Goal: Task Accomplishment & Management: Use online tool/utility

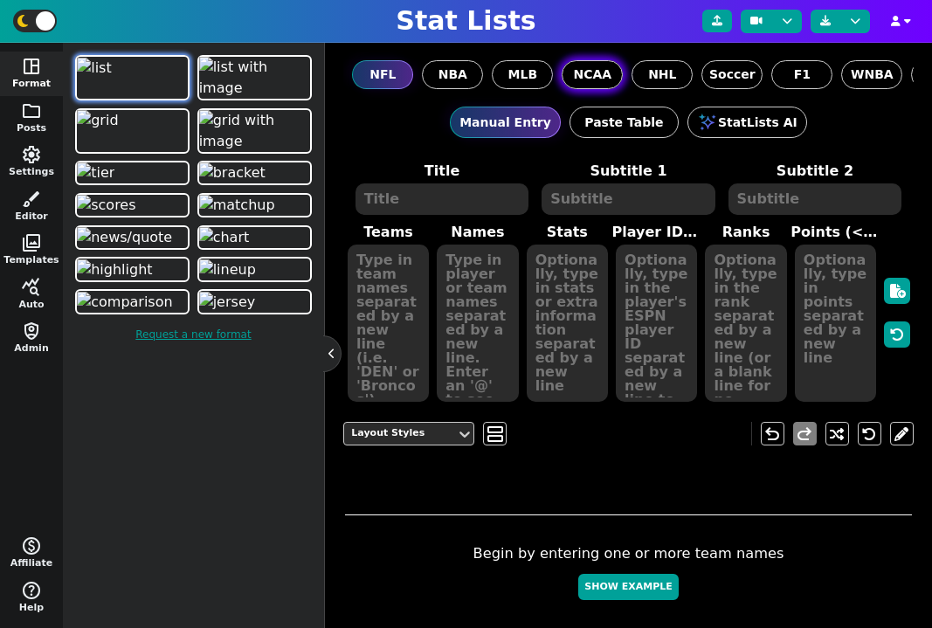
click at [605, 78] on span "NCAA" at bounding box center [592, 75] width 38 height 18
click at [0, 0] on input "NCAA" at bounding box center [0, 0] width 0 height 0
click at [37, 290] on span "query_stats" at bounding box center [31, 287] width 21 height 21
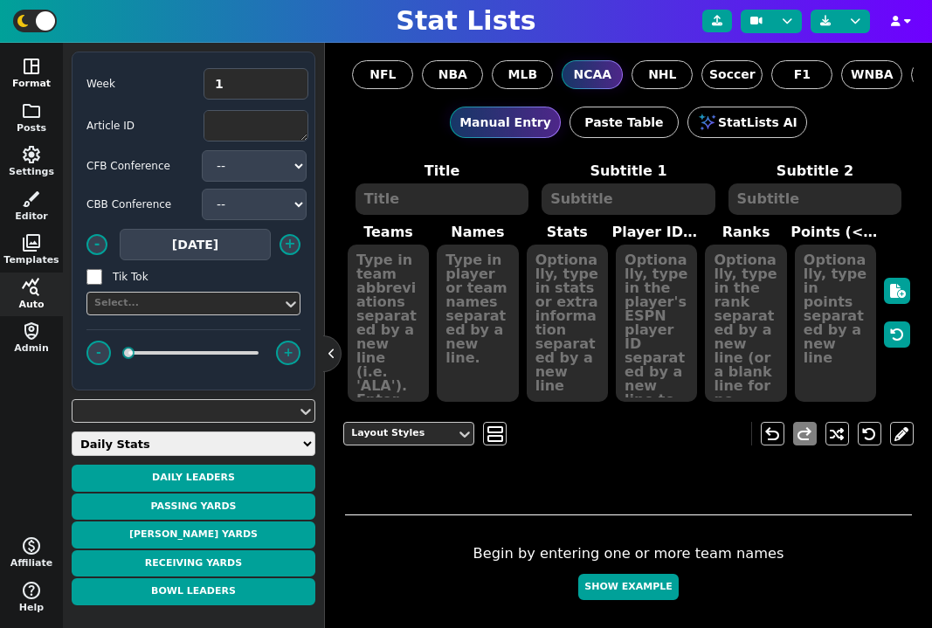
click at [44, 66] on button "space_dashboard Format" at bounding box center [31, 74] width 63 height 45
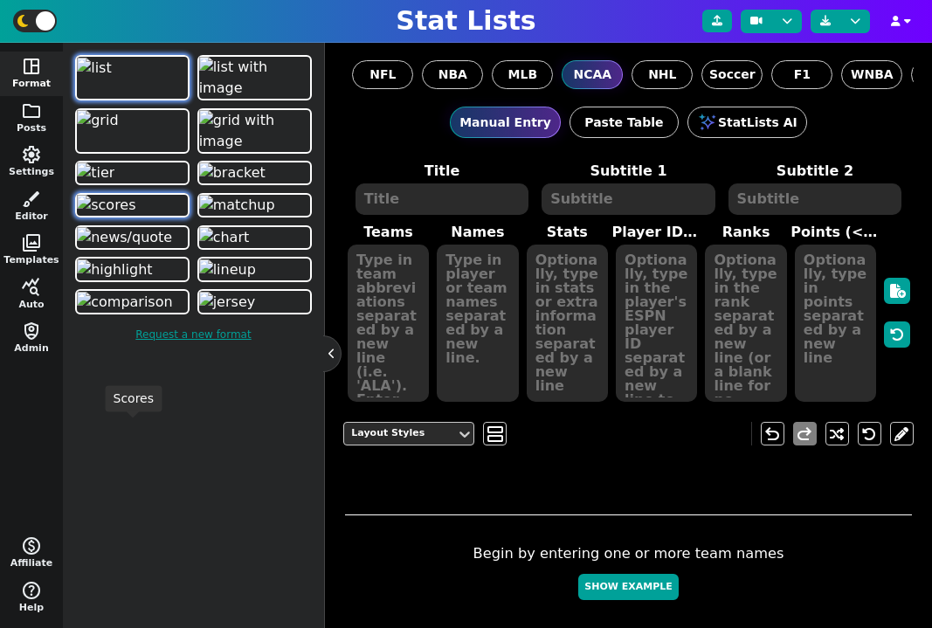
click at [128, 216] on img at bounding box center [106, 205] width 59 height 21
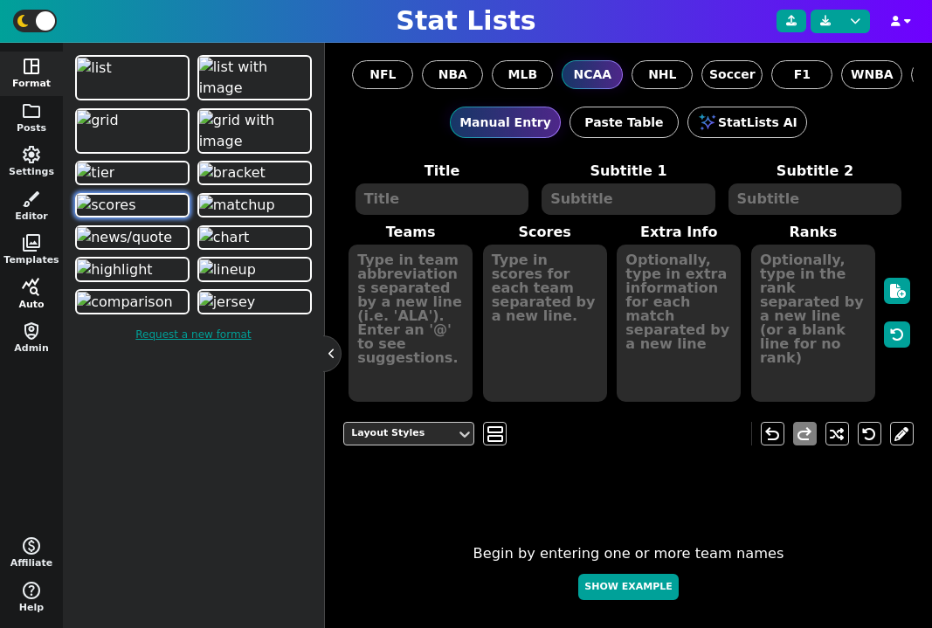
click at [25, 294] on span "query_stats" at bounding box center [31, 287] width 21 height 21
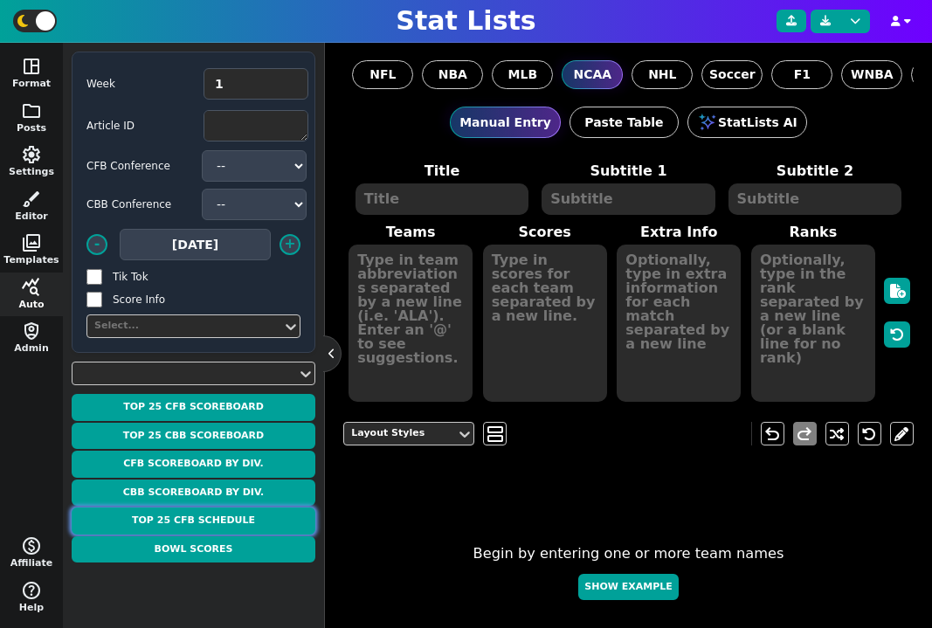
click at [199, 515] on button "Top 25 CFB Schedule" at bounding box center [194, 521] width 244 height 27
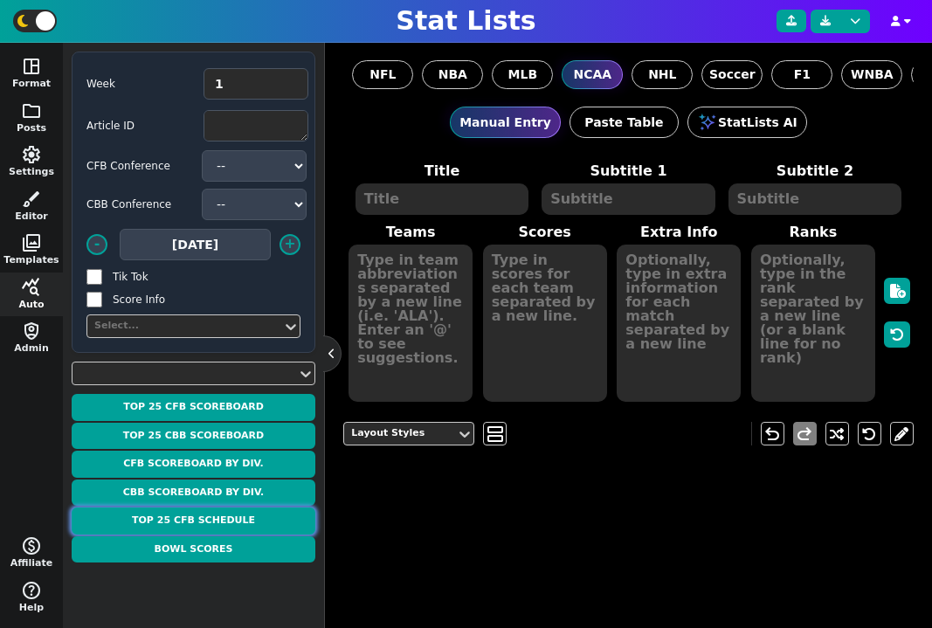
type textarea "TOP 25 SCHEDULE"
type textarea "Week 2"
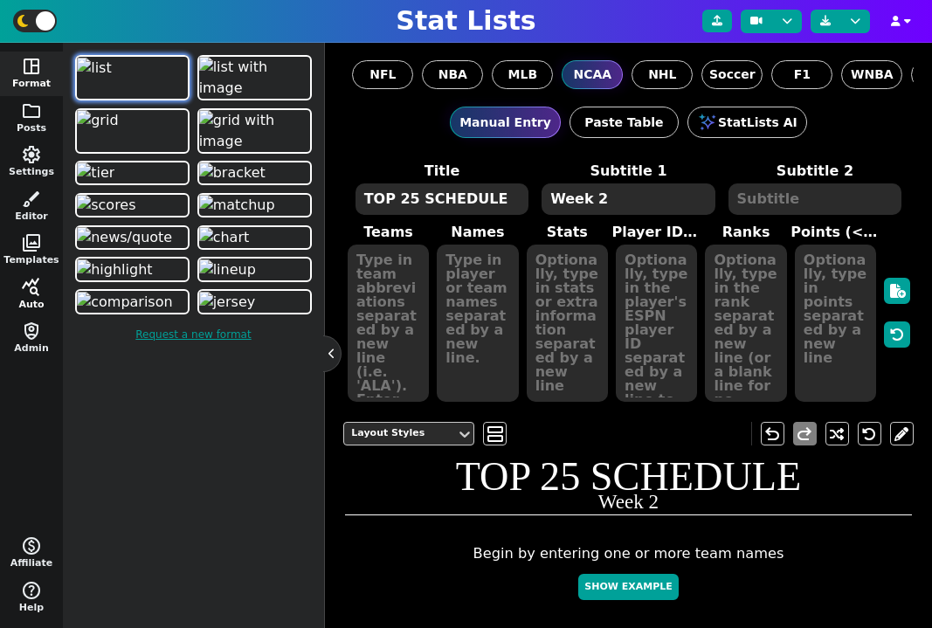
click at [34, 287] on span "query_stats" at bounding box center [31, 287] width 21 height 21
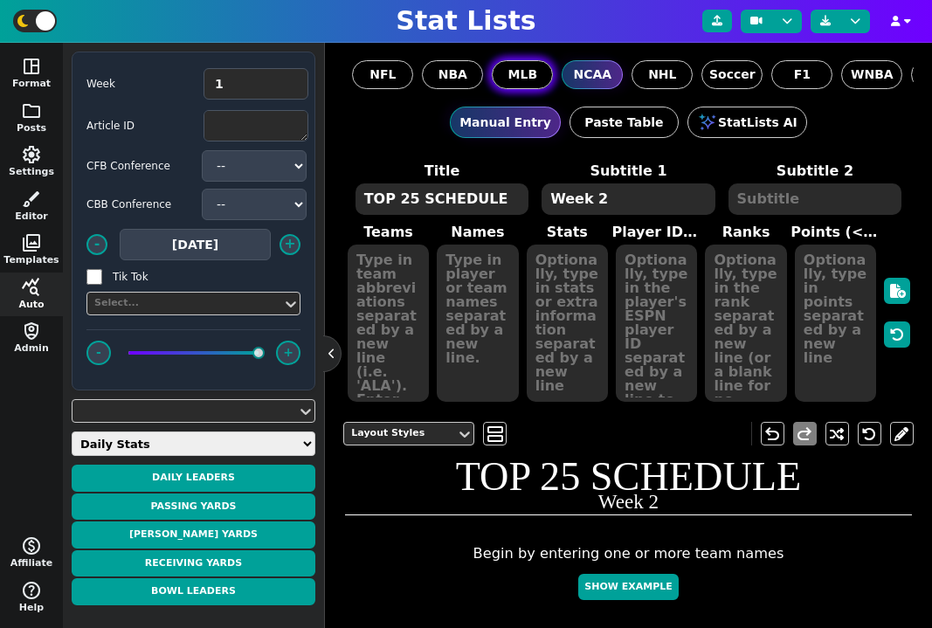
click at [528, 72] on span "MLB" at bounding box center [523, 75] width 30 height 18
click at [0, 0] on input "MLB" at bounding box center [0, 0] width 0 height 0
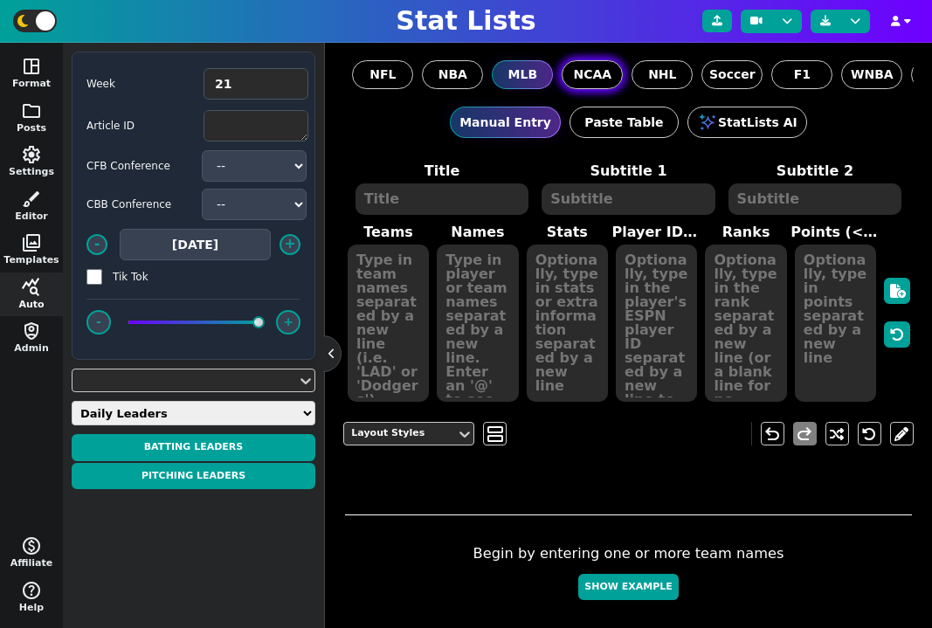
click at [591, 76] on span "NCAA" at bounding box center [592, 75] width 38 height 18
click at [0, 0] on input "NCAA" at bounding box center [0, 0] width 0 height 0
type input "1"
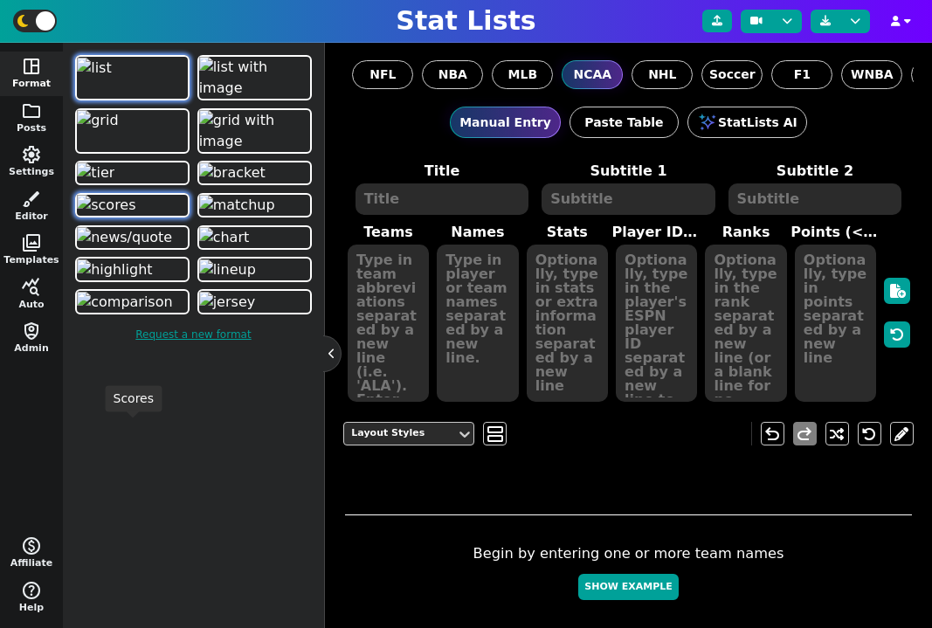
click at [134, 216] on img at bounding box center [106, 205] width 59 height 21
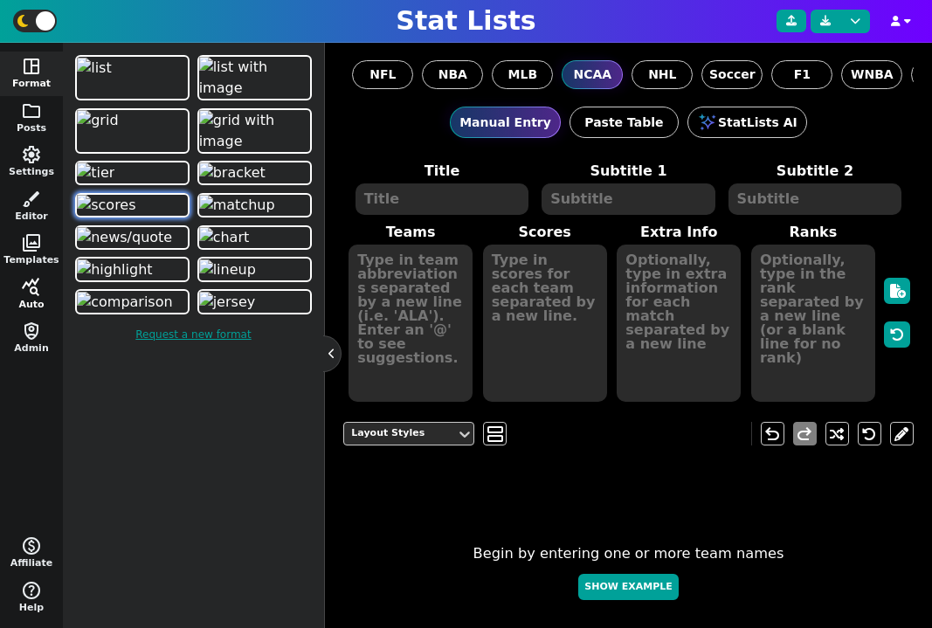
click at [35, 296] on button "query_stats Auto" at bounding box center [31, 295] width 63 height 45
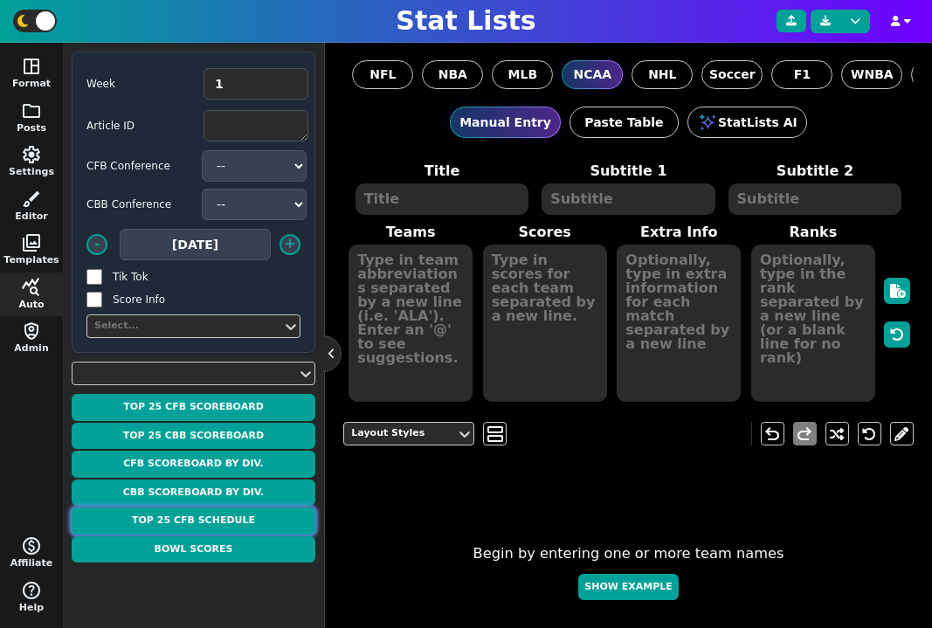
click at [223, 520] on button "Top 25 CFB Schedule" at bounding box center [194, 521] width 244 height 27
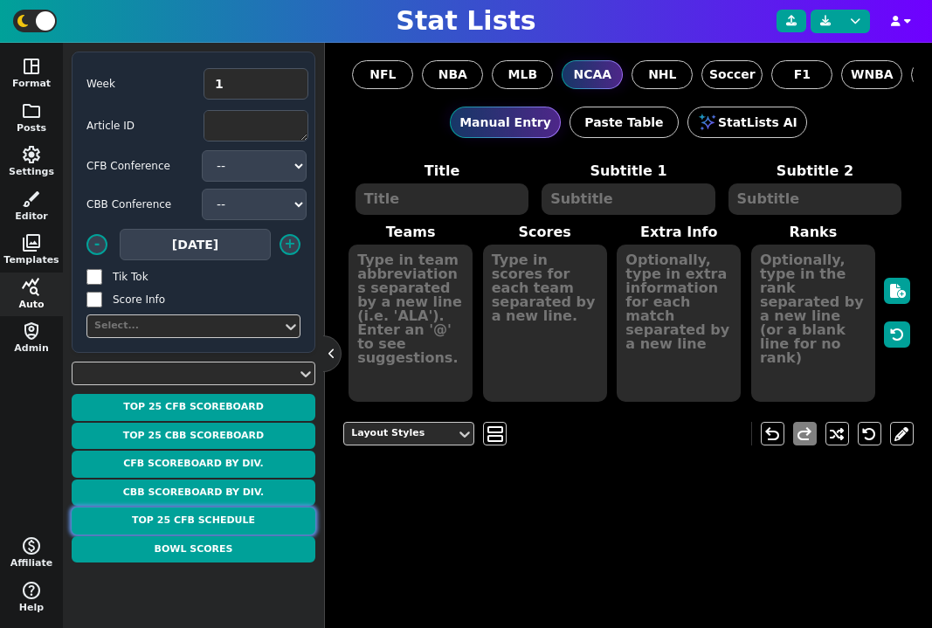
type textarea "TOP 25 SCHEDULE"
type textarea "Week 2"
type textarea "BOIS USF WIU ILL TEX OSU SYR TENN ODU IU NEV PSU MRSH UGA ALA FSU SDAK ISU MTST…"
type textarea "-5.5 63.5 O/U 63.5 O/U -45.5 47.5 O/U -2.5 50.5 O/U -13.5 54.5 O/U -24 56.5 O/U…"
type textarea "[DATE] 5:30 PM EDT - ESPN [DATE] 7:30 PM EDT - Peacock [DATE] 12:00 PM EDT - FO…"
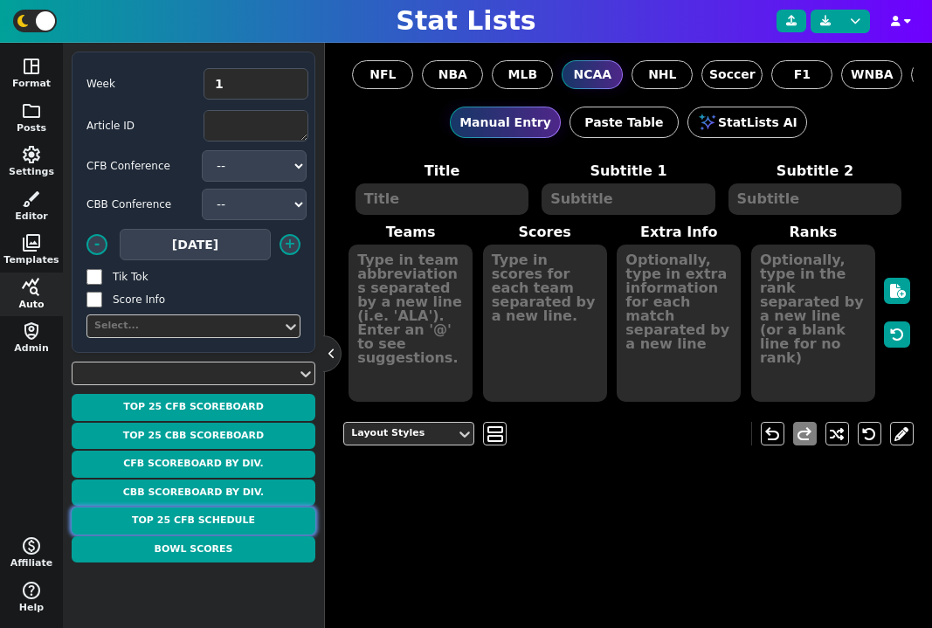
type textarea "25 12 1 3 24 20 2 5 8 22 7 18 15 17 19 9 4 14 23 21 16 11 13 6 10"
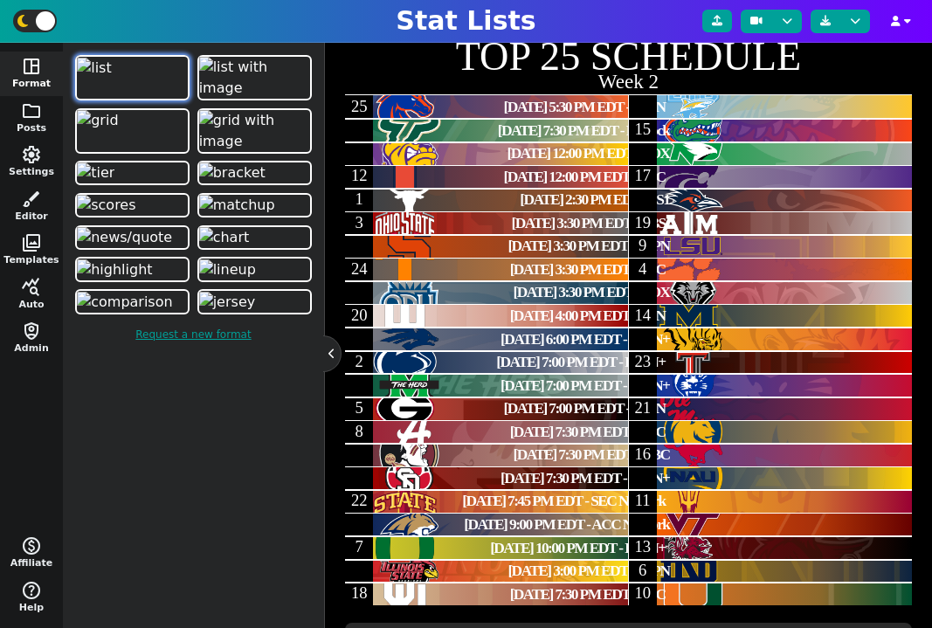
scroll to position [214, 0]
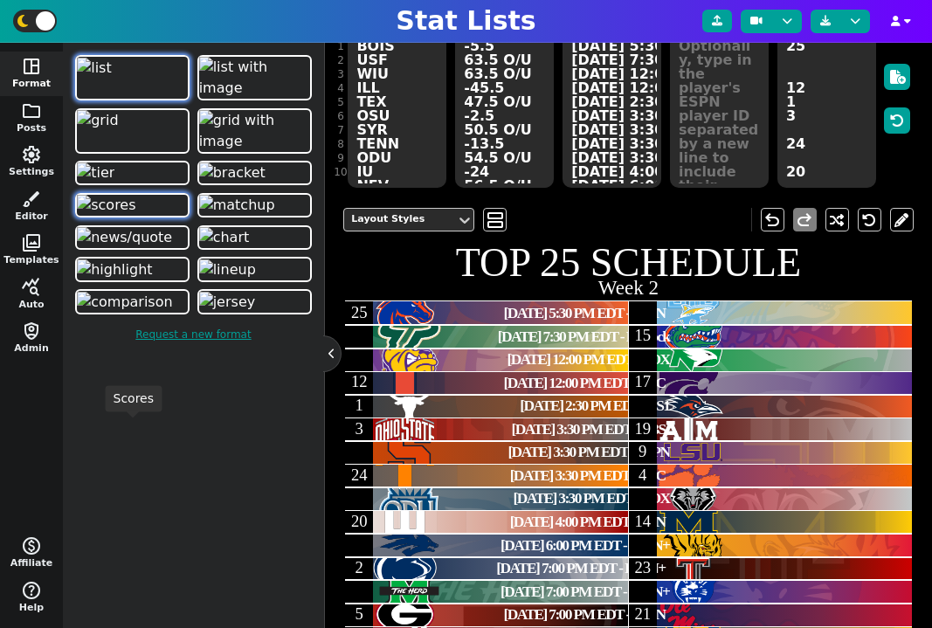
click at [135, 216] on img at bounding box center [106, 205] width 59 height 21
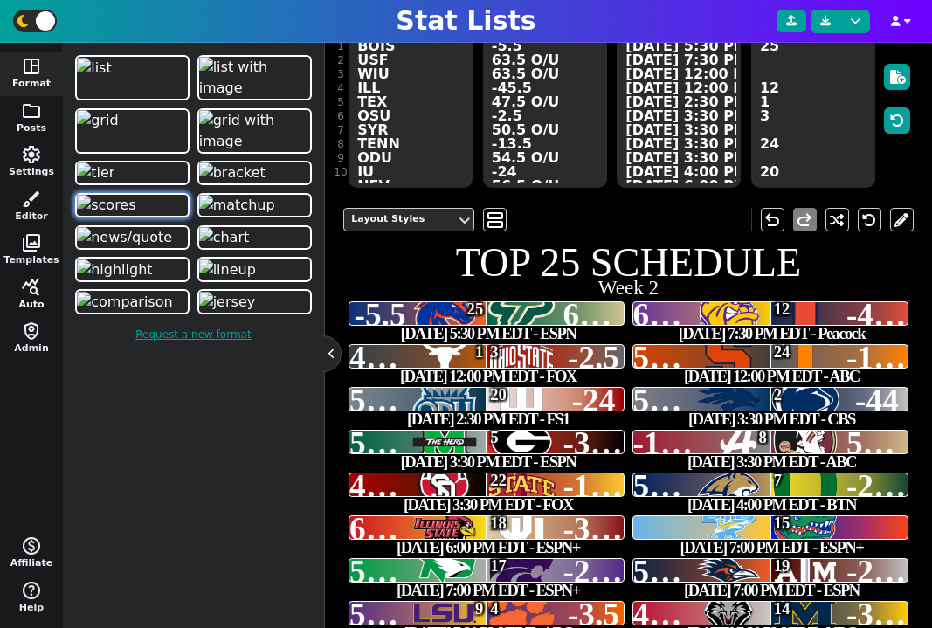
click at [29, 287] on span "query_stats" at bounding box center [31, 287] width 21 height 21
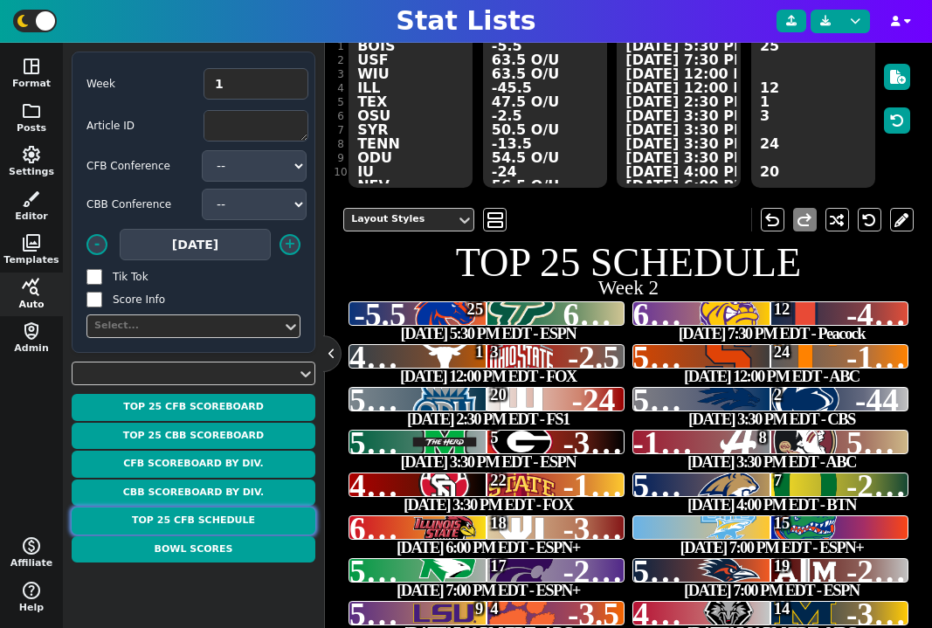
click at [210, 524] on button "Top 25 CFB Schedule" at bounding box center [194, 521] width 244 height 27
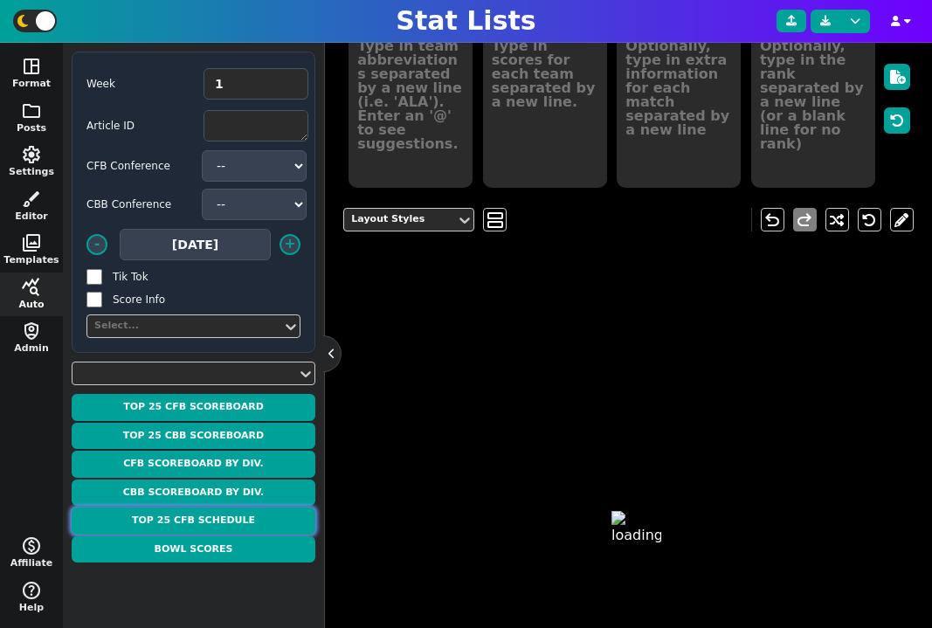
type textarea "TOP 25 SCHEDULE"
type textarea "Week 2"
type textarea "BOIS USF WIU ILL TEX OSU SYR TENN ODU IU NEV PSU MRSH UGA ALA FSU SDAK ISU MTST…"
type textarea "-5.5 63.5 O/U 63.5 O/U -45.5 47.5 O/U -2.5 50.5 O/U -13.5 54.5 O/U -24 56.5 O/U…"
type textarea "[DATE] 5:30 PM EDT - ESPN [DATE] 7:30 PM EDT - Peacock [DATE] 12:00 PM EDT - FO…"
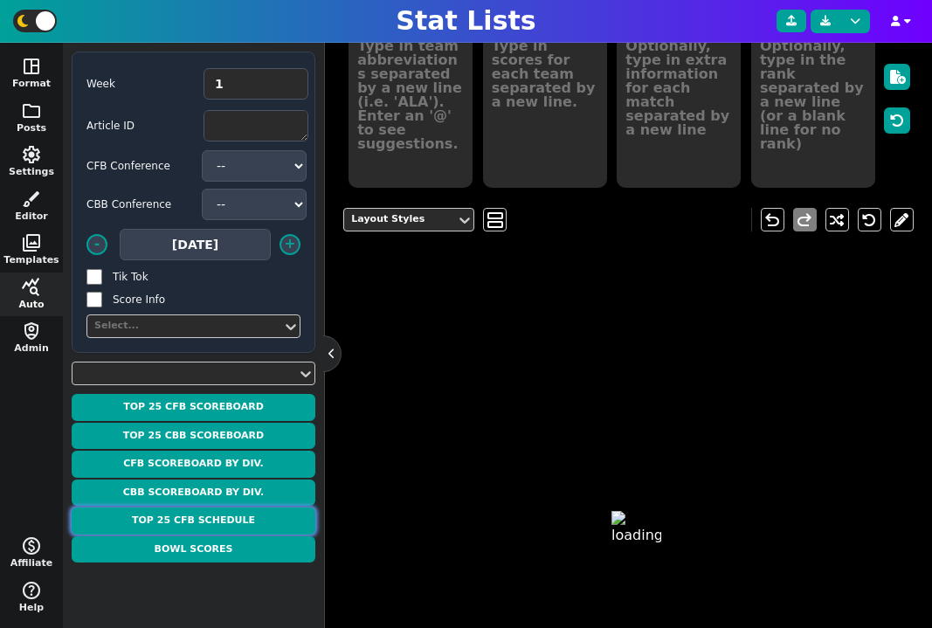
type textarea "25 12 1 3 24 20 2 5 8 22 7 18 15 17 19 9 4 14 23 21 16 11 13 6 10"
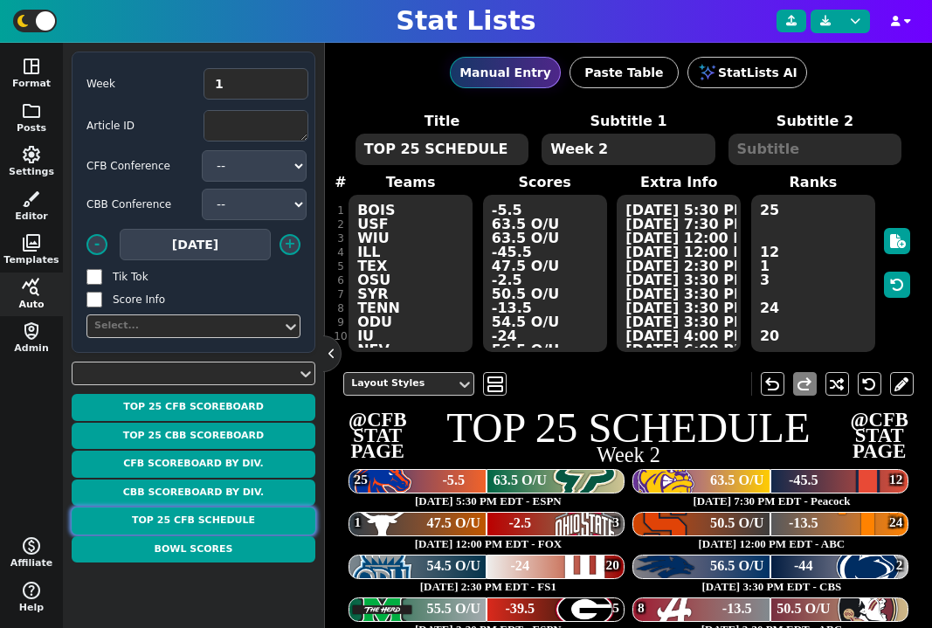
scroll to position [0, 0]
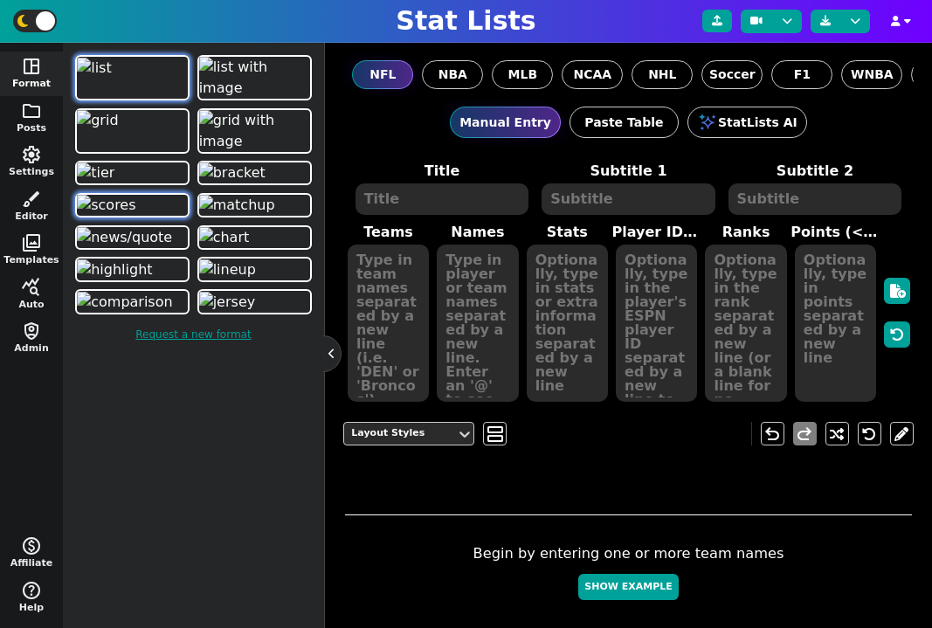
click at [135, 216] on img at bounding box center [106, 205] width 59 height 21
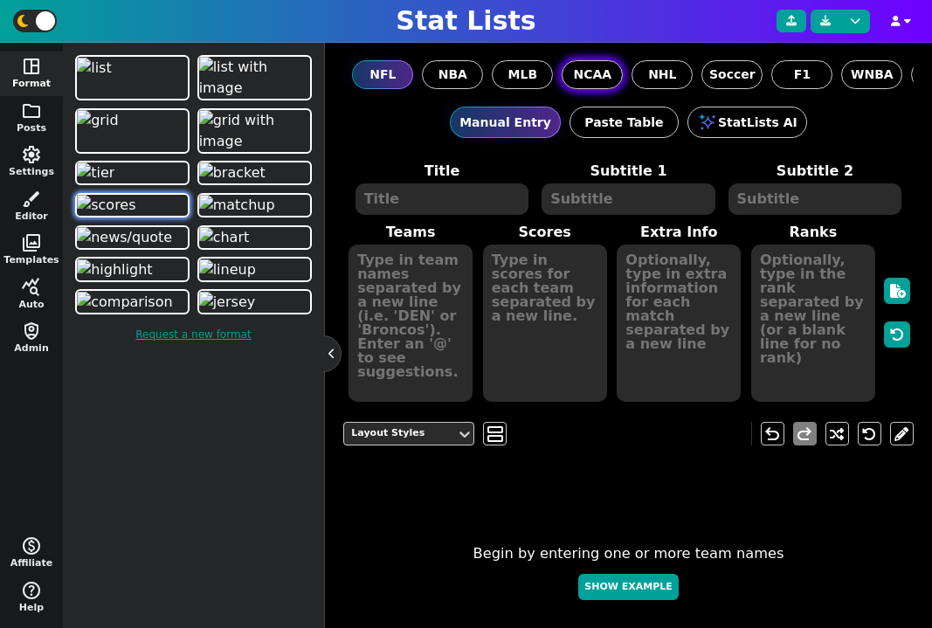
click at [598, 75] on span "NCAA" at bounding box center [592, 75] width 38 height 18
click at [0, 0] on input "NCAA" at bounding box center [0, 0] width 0 height 0
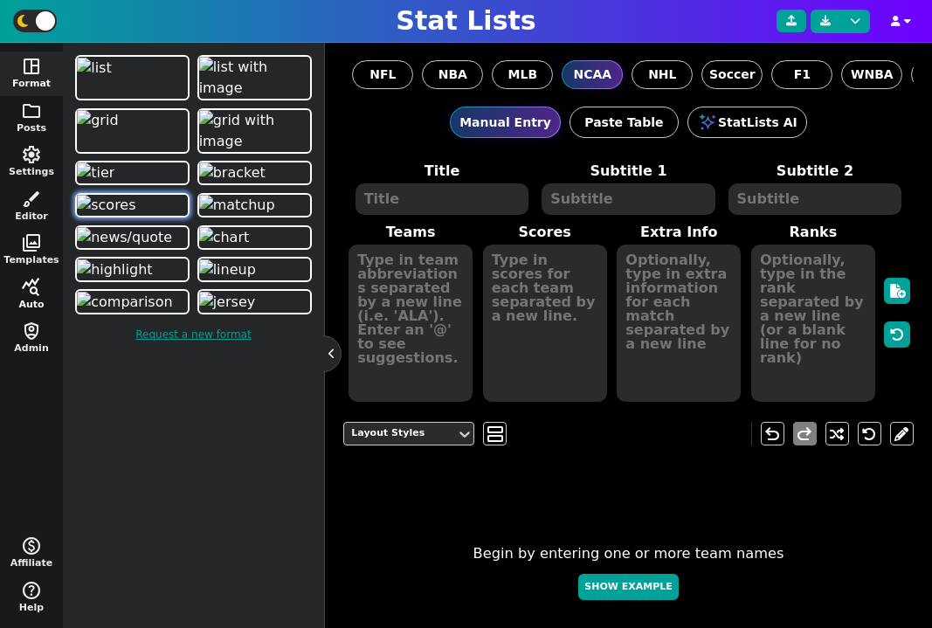
click at [24, 299] on button "query_stats Auto" at bounding box center [31, 295] width 63 height 45
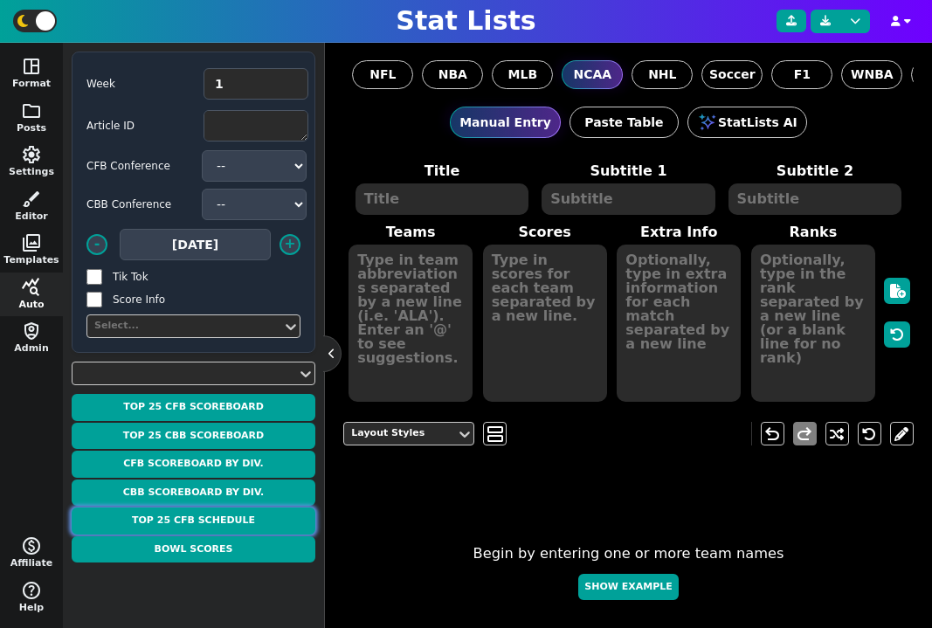
click at [238, 516] on button "Top 25 CFB Schedule" at bounding box center [194, 521] width 244 height 27
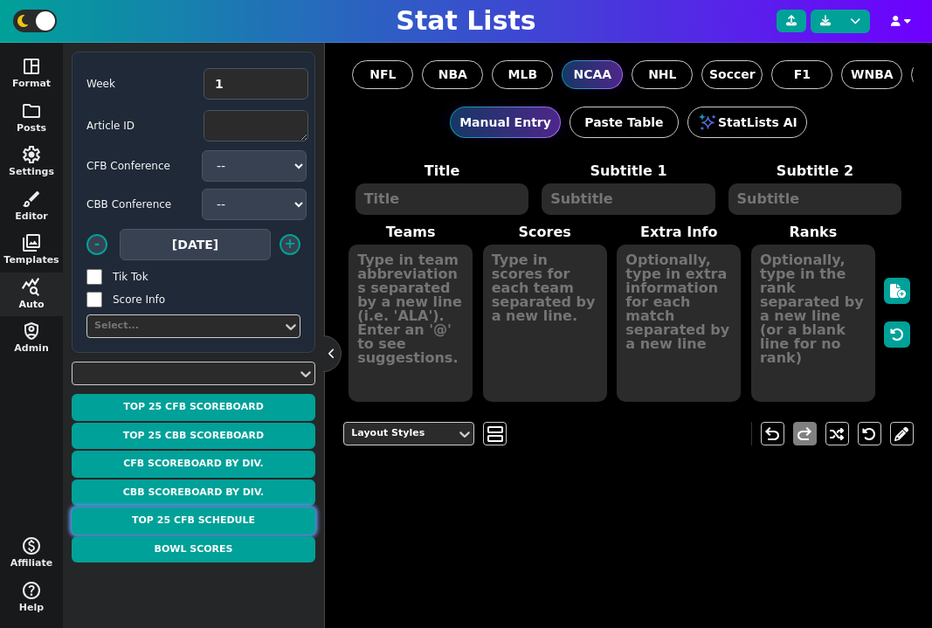
type textarea "TOP 25 SCHEDULE"
type textarea "Week 2"
type textarea "BOIS USF WIU ILL TEX OSU SYR TENN ODU IU NEV PSU MRSH UGA ALA FSU SDAK ISU MTST…"
type textarea "-5.5 63.5 O/U 63.5 O/U -45.5 47.5 O/U -2.5 50.5 O/U -13.5 54.5 O/U -24 56.5 O/U…"
type textarea "[DATE] 5:30 PM EDT - ESPN [DATE] 7:30 PM EDT - Peacock [DATE] 12:00 PM EDT - FO…"
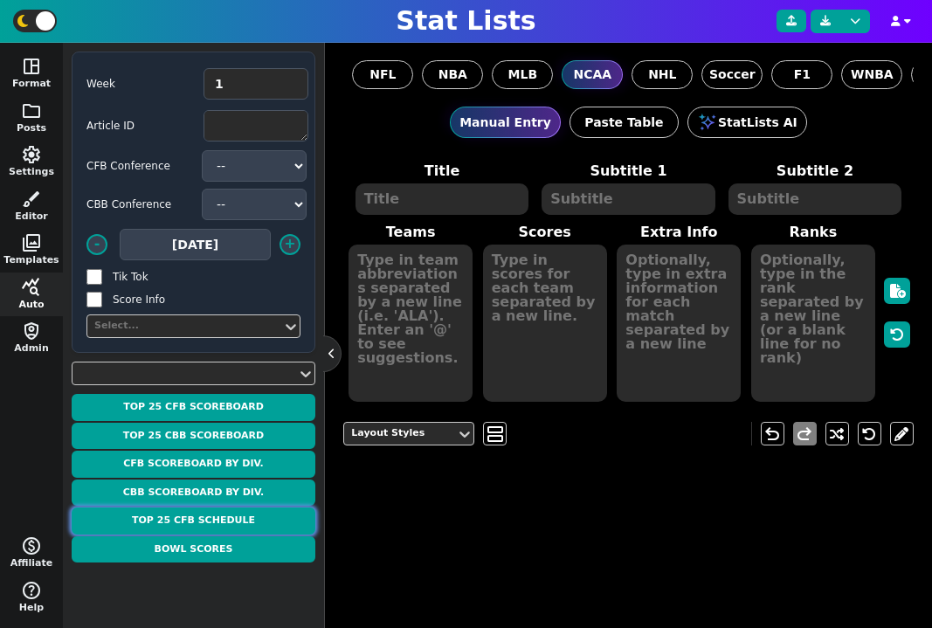
type textarea "25 12 1 3 24 20 2 5 8 22 7 18 15 17 19 9 4 14 23 21 16 11 13 6 10"
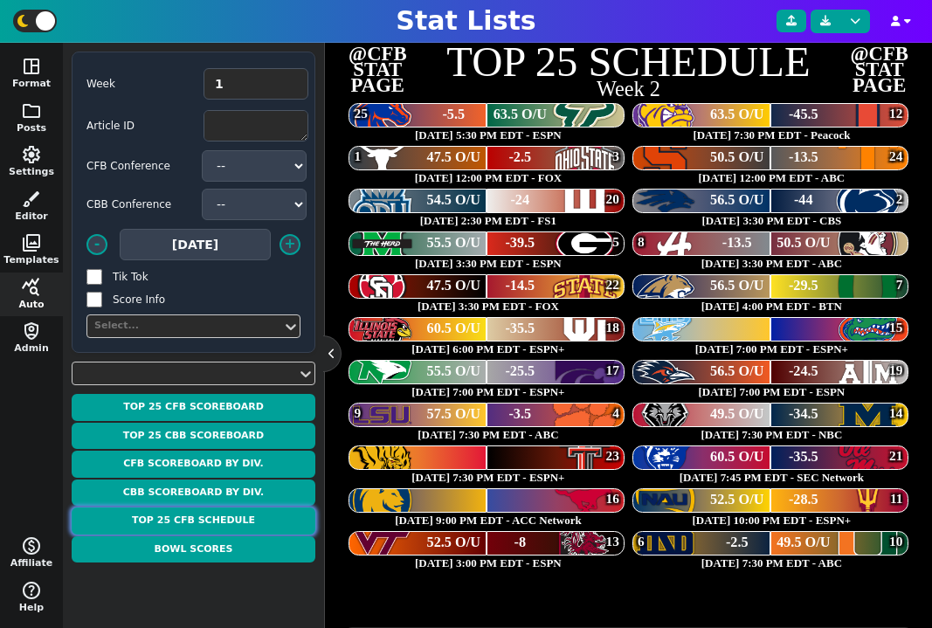
scroll to position [397, 0]
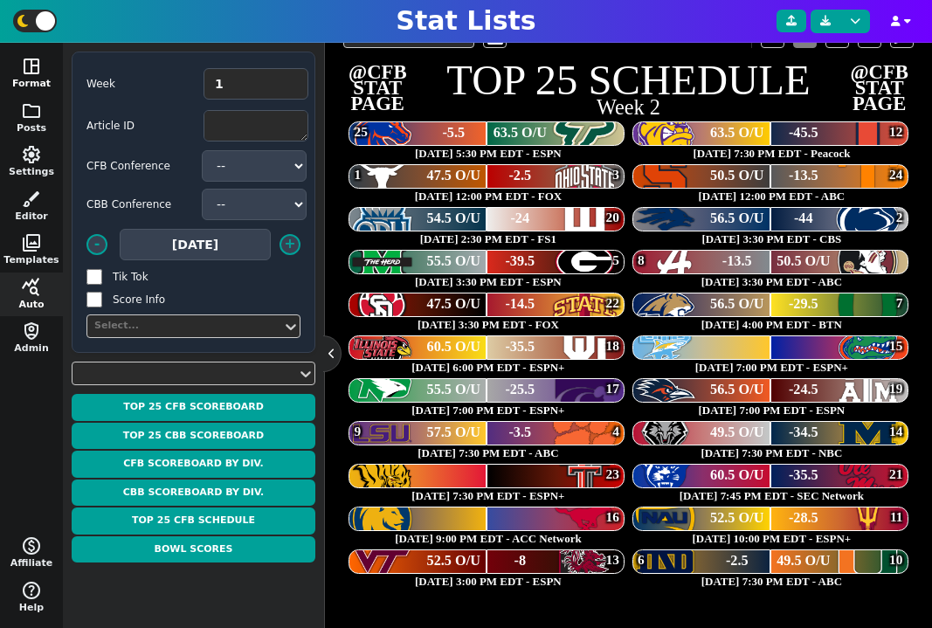
click at [34, 70] on span "space_dashboard" at bounding box center [31, 66] width 21 height 21
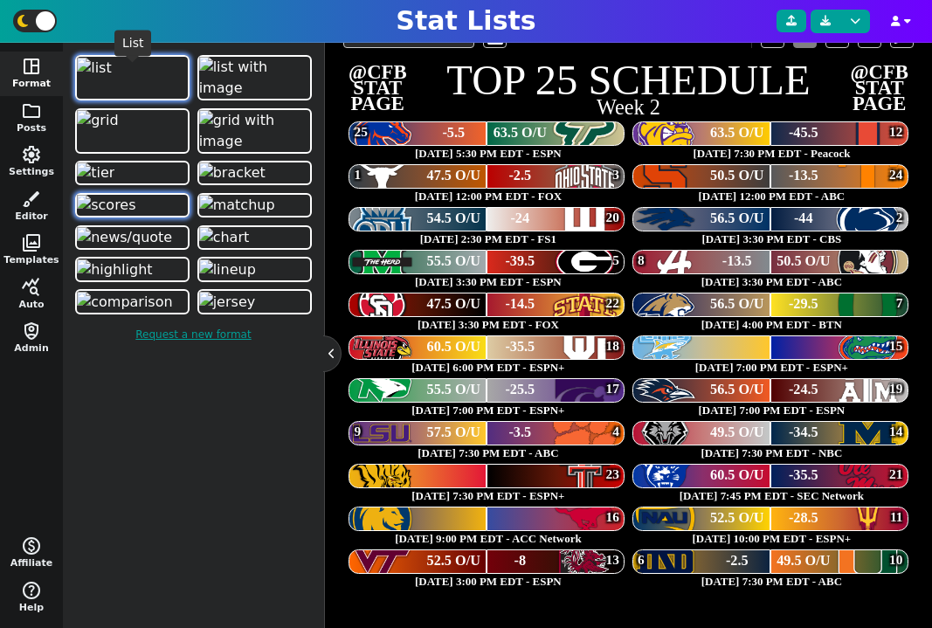
click at [112, 79] on img at bounding box center [94, 68] width 35 height 21
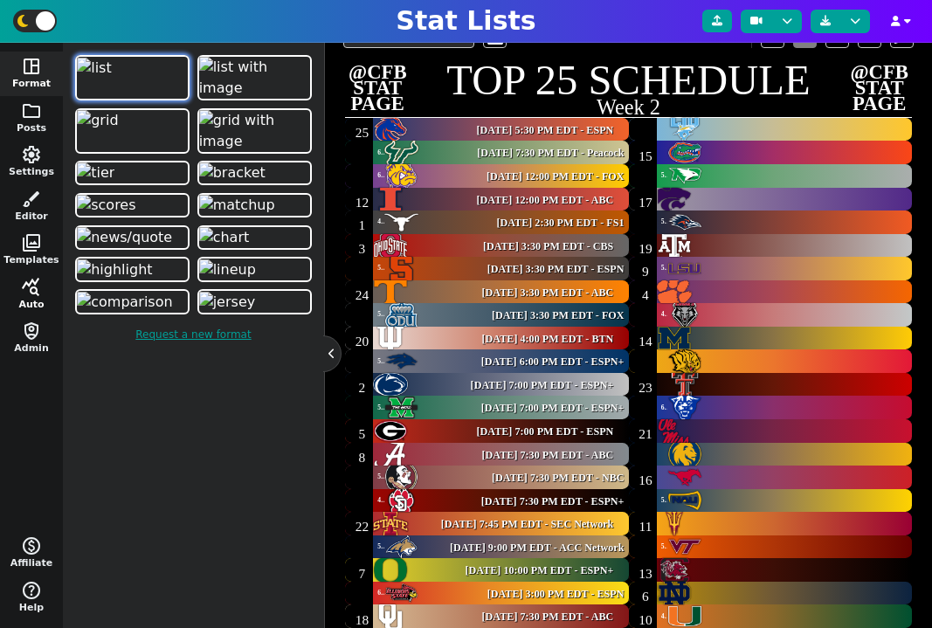
click at [34, 291] on span "query_stats" at bounding box center [31, 287] width 21 height 21
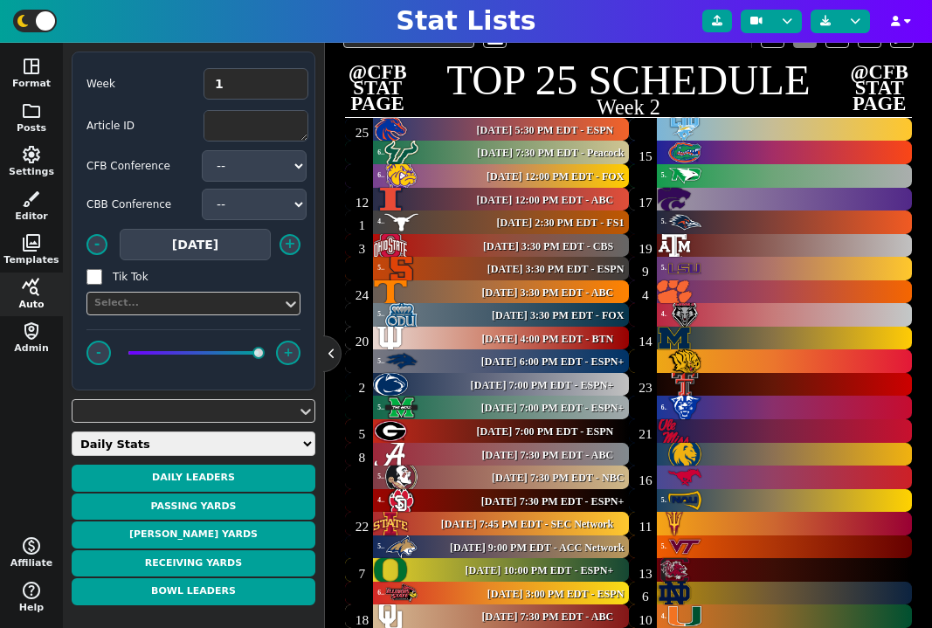
click at [206, 447] on select "Daily Stats QB Stats RB Stats WR Stats TE Stats IDP Stats Other Stats Team Stat…" at bounding box center [194, 444] width 244 height 24
click at [72, 432] on select "Daily Stats QB Stats RB Stats WR Stats TE Stats IDP Stats Other Stats Team Stat…" at bounding box center [194, 444] width 244 height 24
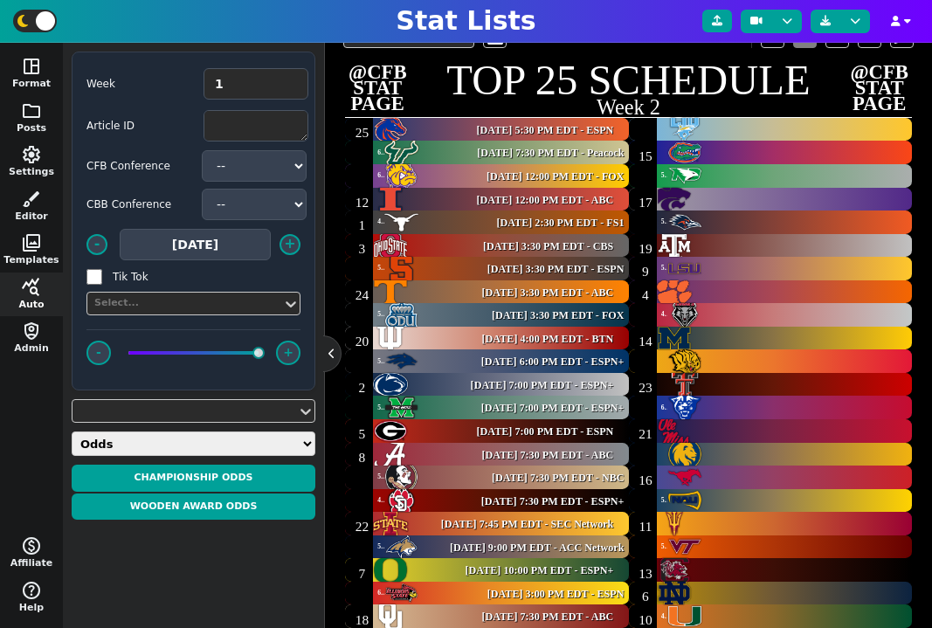
click at [199, 443] on select "Daily Stats QB Stats RB Stats WR Stats TE Stats IDP Stats Other Stats Team Stat…" at bounding box center [194, 444] width 244 height 24
click at [72, 432] on select "Daily Stats QB Stats RB Stats WR Stats TE Stats IDP Stats Other Stats Team Stat…" at bounding box center [194, 444] width 244 height 24
click at [190, 440] on select "Daily Stats QB Stats RB Stats WR Stats TE Stats IDP Stats Other Stats Team Stat…" at bounding box center [194, 444] width 244 height 24
select select "appoll"
click at [72, 432] on select "Daily Stats QB Stats RB Stats WR Stats TE Stats IDP Stats Other Stats Team Stat…" at bounding box center [194, 444] width 244 height 24
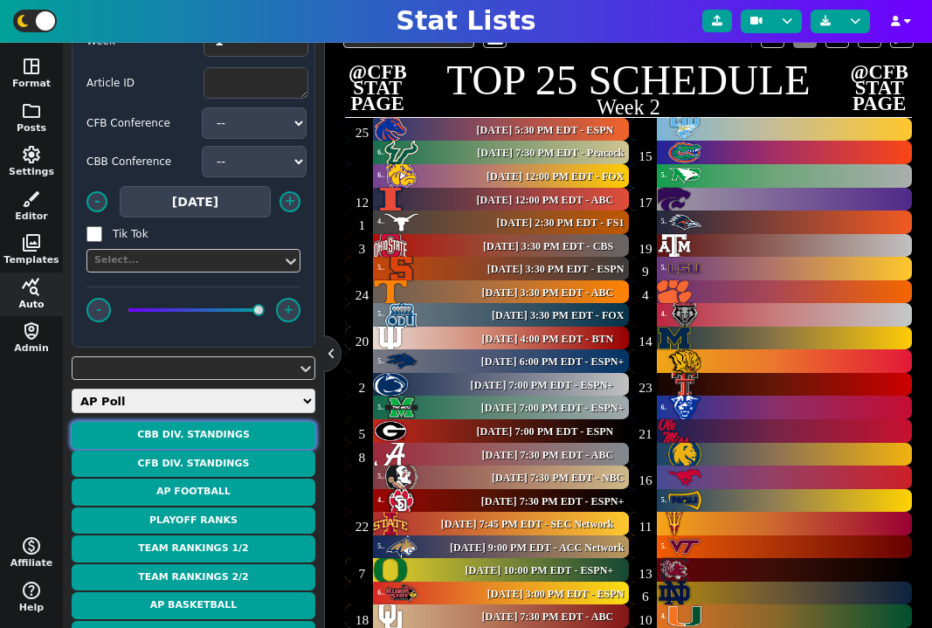
scroll to position [73, 0]
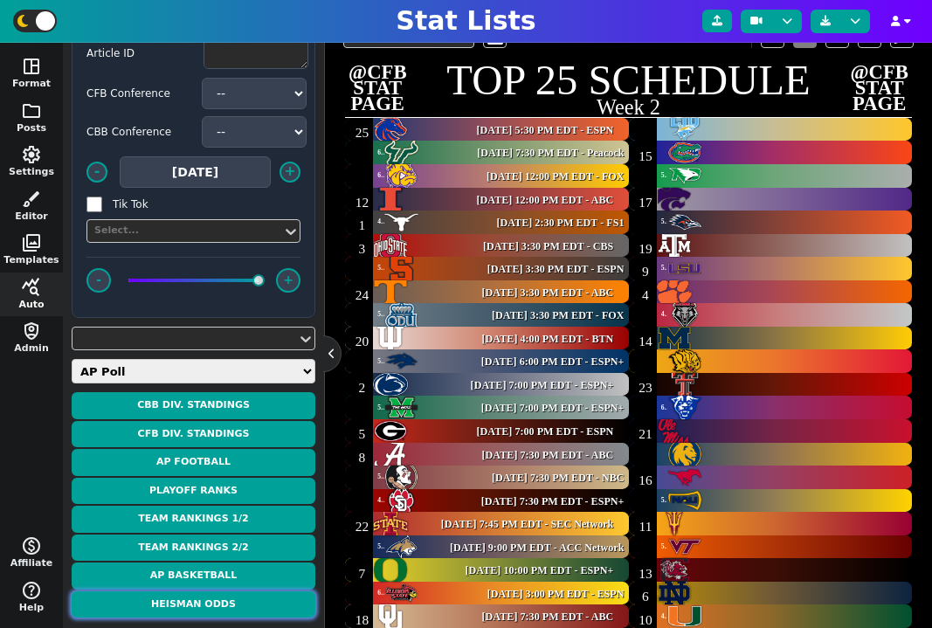
click at [201, 611] on button "Heisman Odds" at bounding box center [194, 604] width 244 height 27
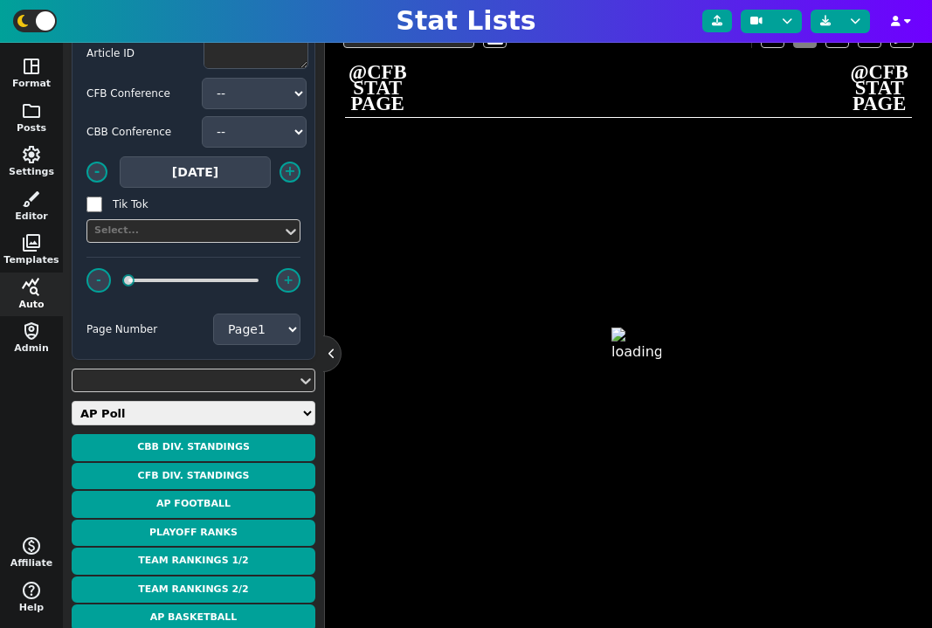
scroll to position [114, 0]
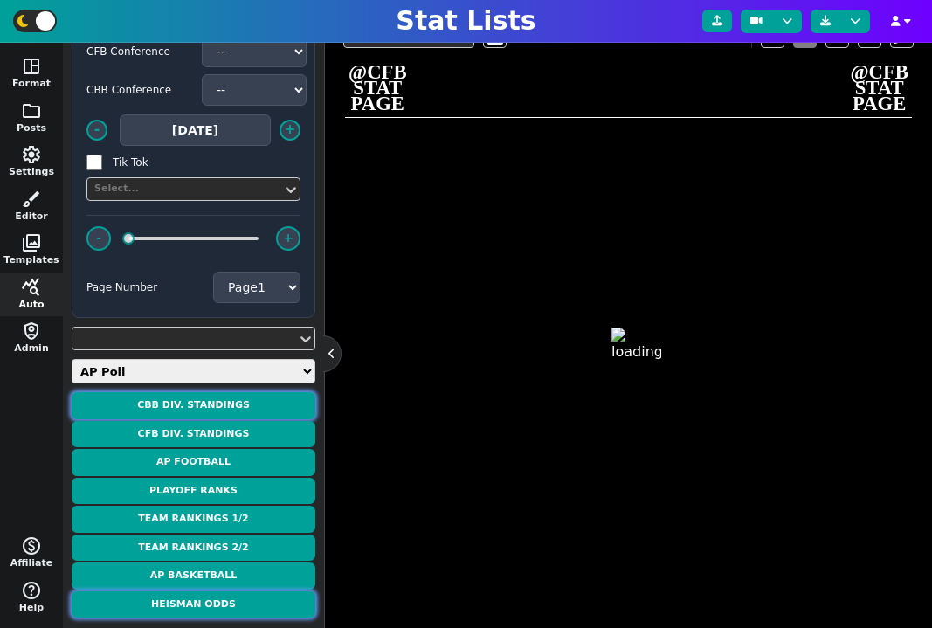
type textarea "HEISMAN ODDS"
type textarea "According to ESPN BET"
type textarea "TEX LSU CLEM UGA ASU"
type textarea "ARCH##MANNING GARRETT##NUSSMEIER CADE##KLUBNIK CARSON##BECK SAM##LEAVITT"
type textarea "61/90, 939 YDS, 9 TD, 2 INT; 108 RUSH YDS, 4 TD 337/525, 4052 YDS, 29 TD, 12 IN…"
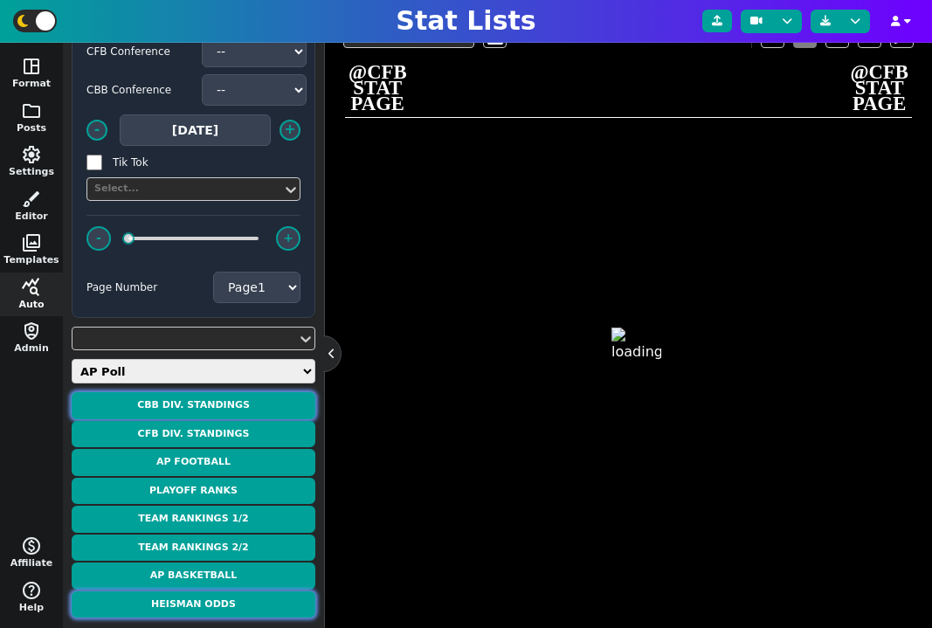
type textarea "4870906 4567747 4685413 4430841 5078810"
type textarea "+650 +900 +900 +1800 +2000"
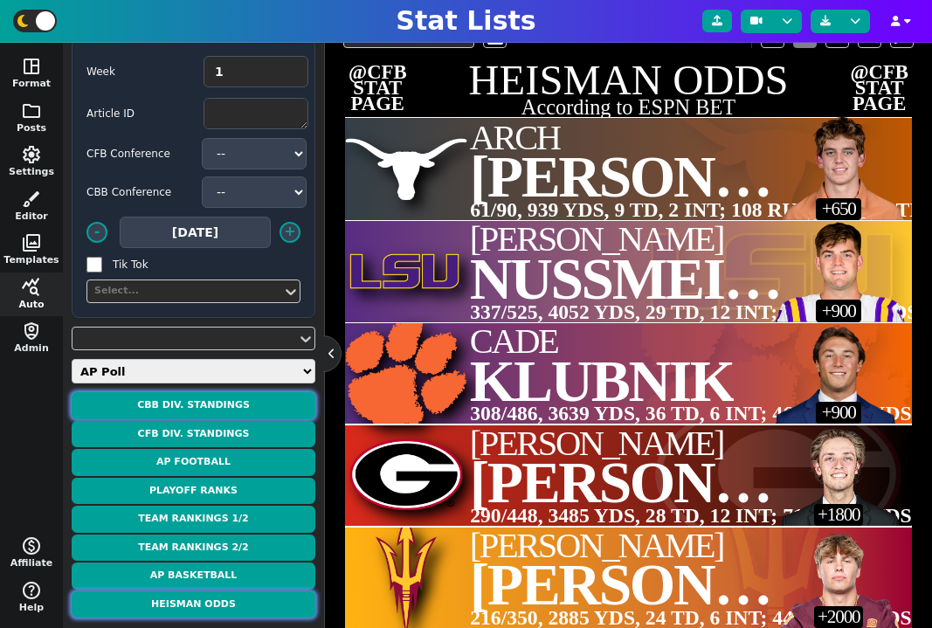
scroll to position [0, 0]
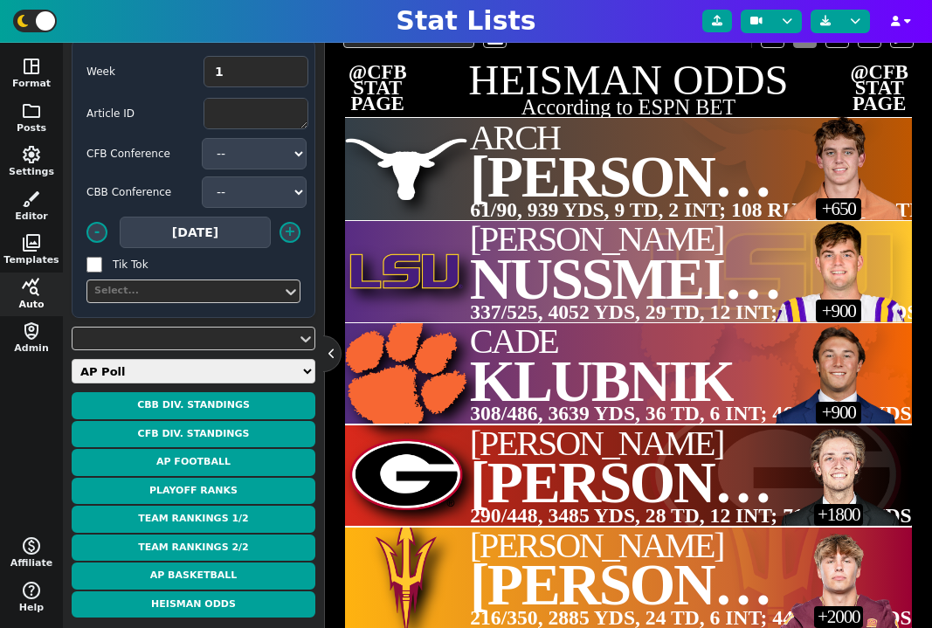
type textarea "Arch##Manning Garrett##Nussmeier Cade##Klubnik Carson##Beck Sam##Leavitt"
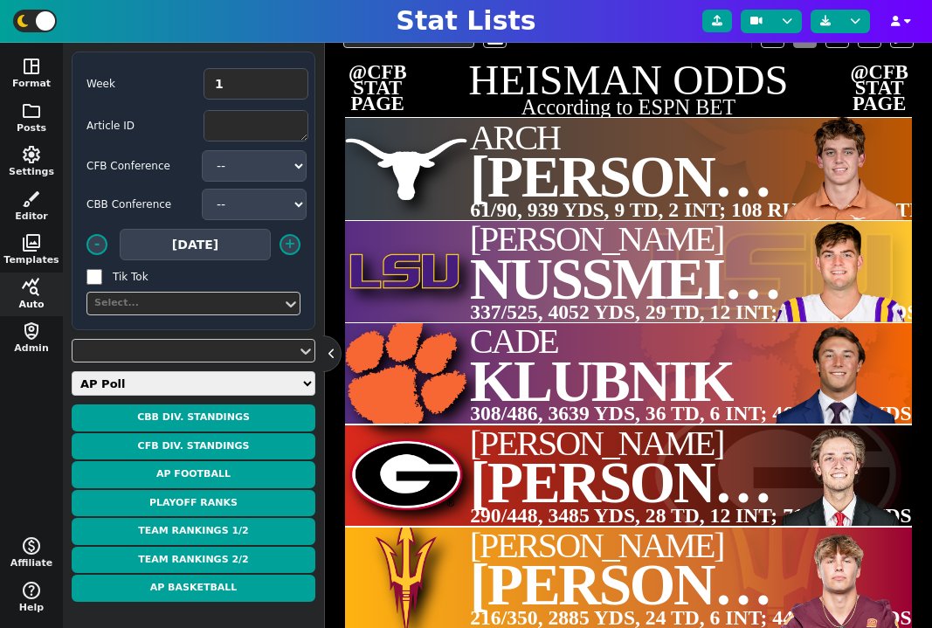
click at [151, 378] on select "Daily Stats QB Stats RB Stats WR Stats TE Stats IDP Stats Other Stats Team Stat…" at bounding box center [194, 383] width 244 height 24
select select "odds"
click at [72, 371] on select "Daily Stats QB Stats RB Stats WR Stats TE Stats IDP Stats Other Stats Team Stat…" at bounding box center [194, 383] width 244 height 24
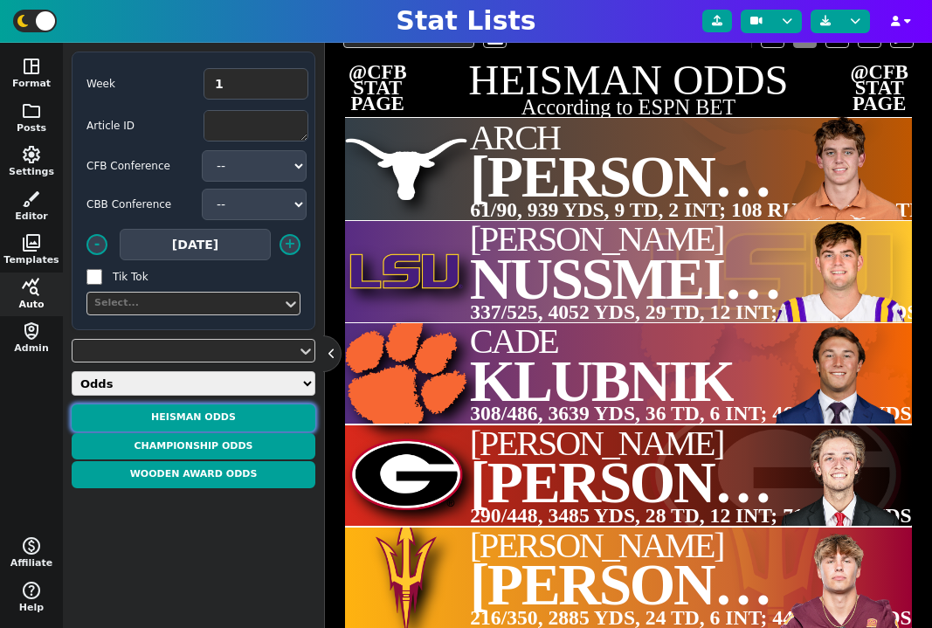
click at [205, 415] on button "Heisman Odds" at bounding box center [194, 417] width 244 height 27
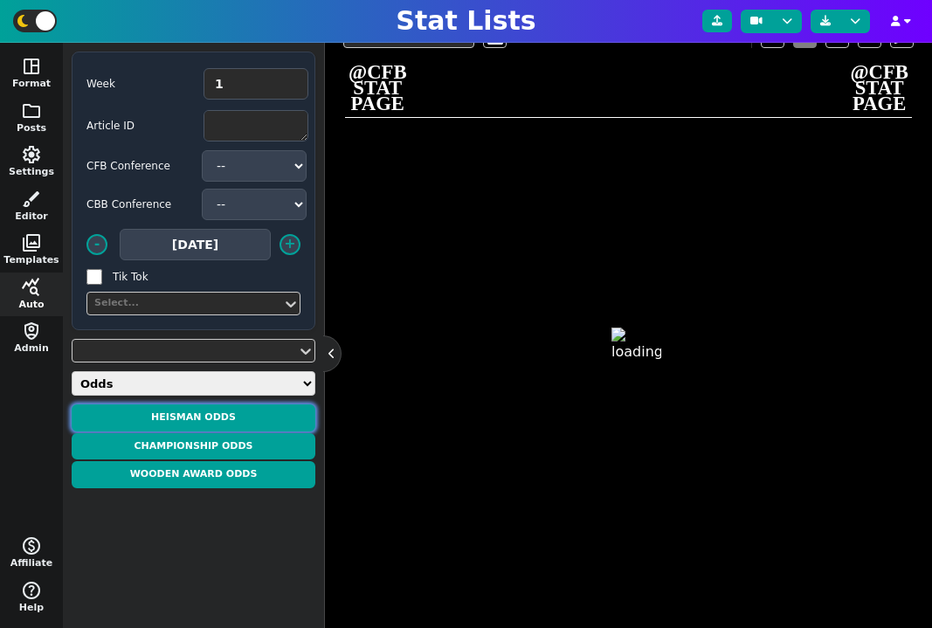
type textarea "HEISMAN ODDS"
type textarea "According to ESPN BET"
type textarea "TEX LSU CLEM UGA ASU"
type textarea "ARCH##MANNING GARRETT##NUSSMEIER CADE##KLUBNIK CARSON##BECK SAM##LEAVITT"
type textarea "61/90, 939 YDS, 9 TD, 2 INT; 108 RUSH YDS, 4 TD 337/525, 4052 YDS, 29 TD, 12 IN…"
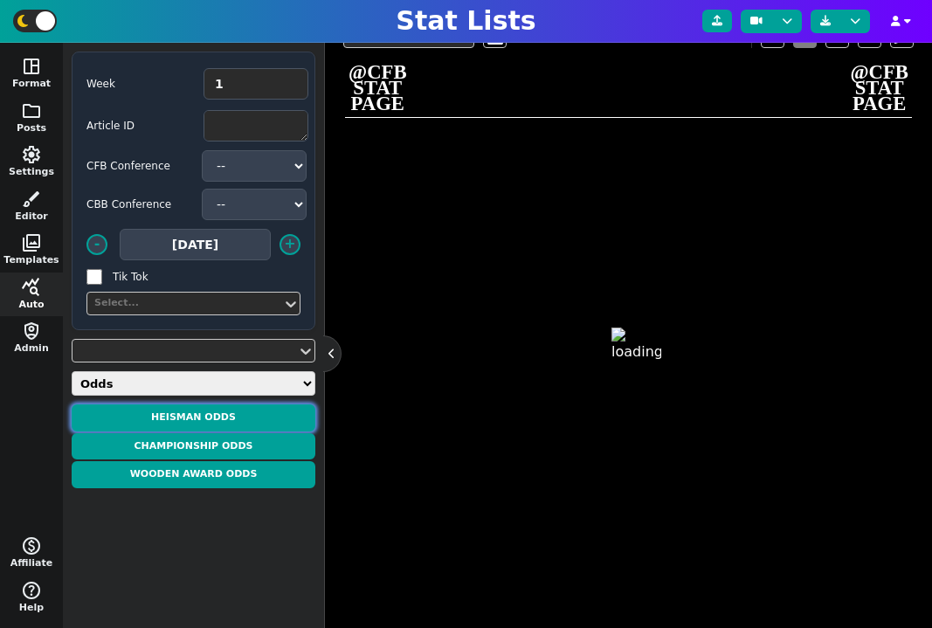
type textarea "4870906 4567747 4685413 4430841 5078810"
type textarea "+650 +900 +900 +1800 +2000"
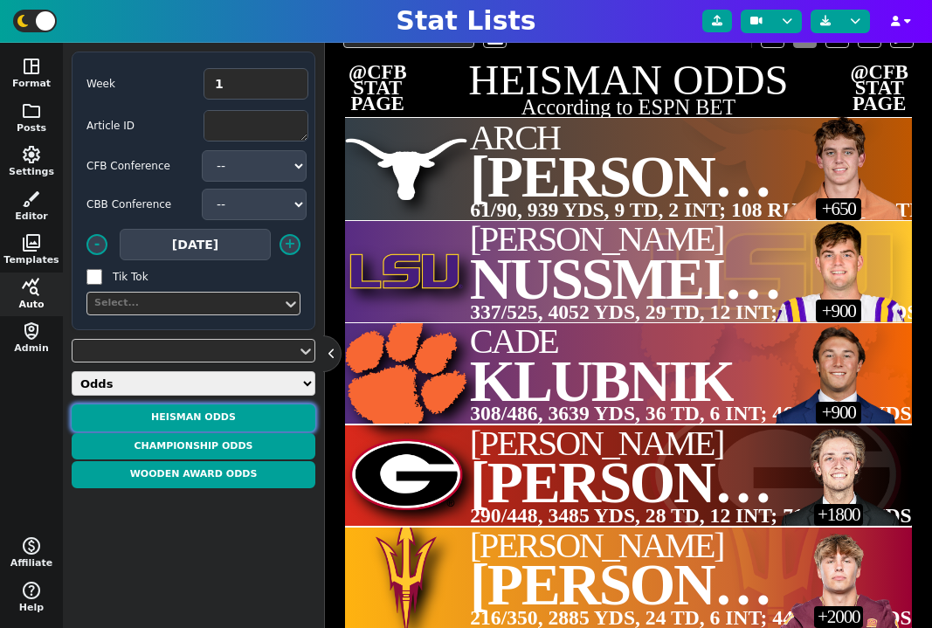
click at [232, 422] on button "Heisman Odds" at bounding box center [194, 417] width 244 height 27
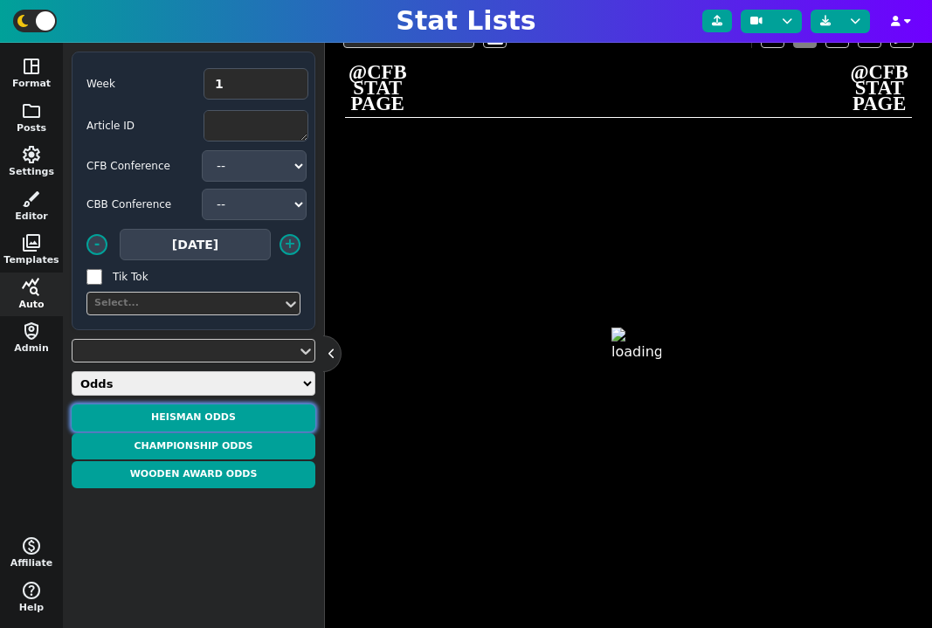
type textarea "HEISMAN ODDS"
type textarea "According to ESPN BET"
type textarea "TEX LSU CLEM UGA ASU"
type textarea "ARCH##MANNING GARRETT##NUSSMEIER CADE##KLUBNIK CARSON##BECK SAM##LEAVITT"
type textarea "4870906 4567747 4685413 4430841 5078810"
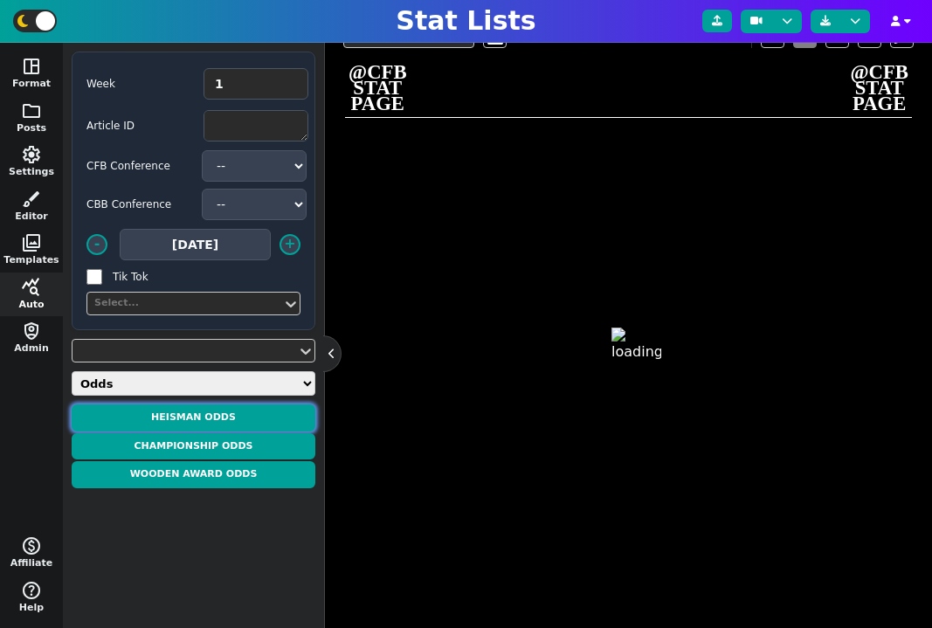
type textarea "+650 +900 +900 +1800 +2000"
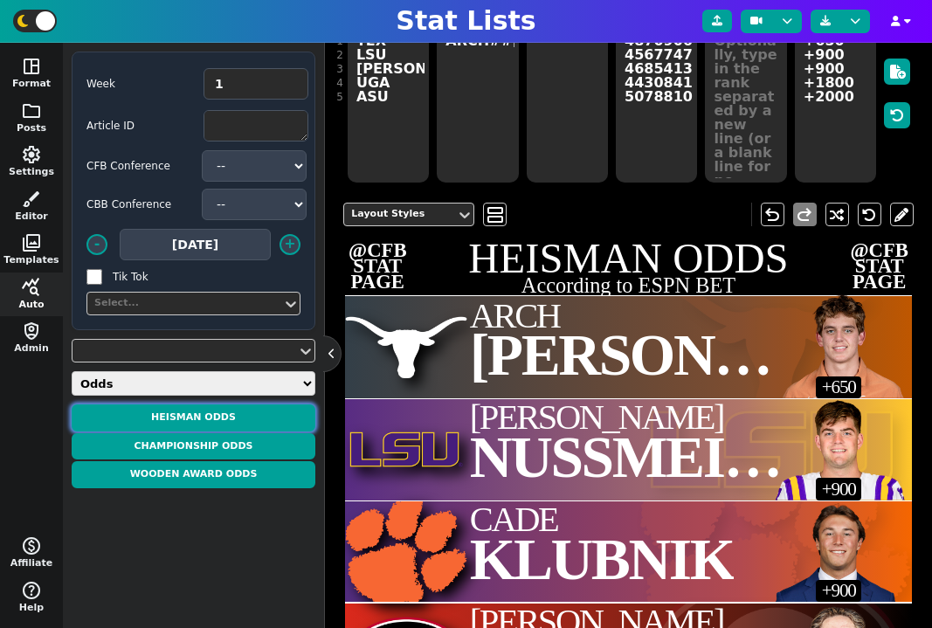
scroll to position [216, 0]
